Goal: Information Seeking & Learning: Learn about a topic

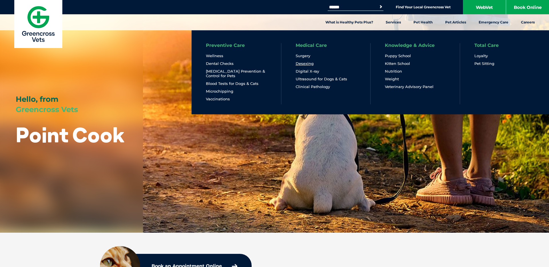
click at [297, 64] on link "Desexing" at bounding box center [305, 63] width 18 height 5
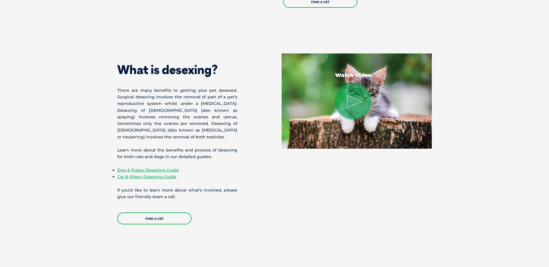
scroll to position [447, 0]
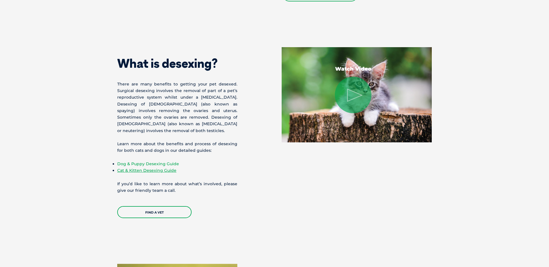
click at [161, 162] on link "Dog & Puppy Desexing Guide" at bounding box center [148, 163] width 62 height 5
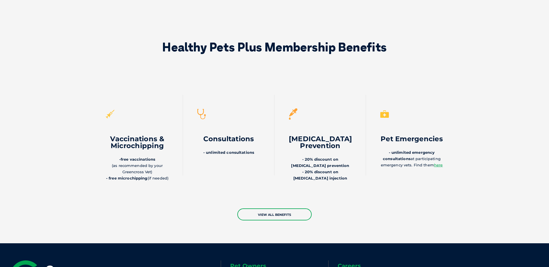
scroll to position [1540, 0]
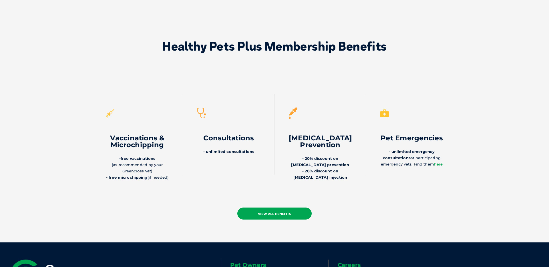
drag, startPoint x: 254, startPoint y: 182, endPoint x: 263, endPoint y: 179, distance: 8.8
click at [254, 208] on link "view all benefits" at bounding box center [274, 214] width 74 height 12
